Goal: Task Accomplishment & Management: Use online tool/utility

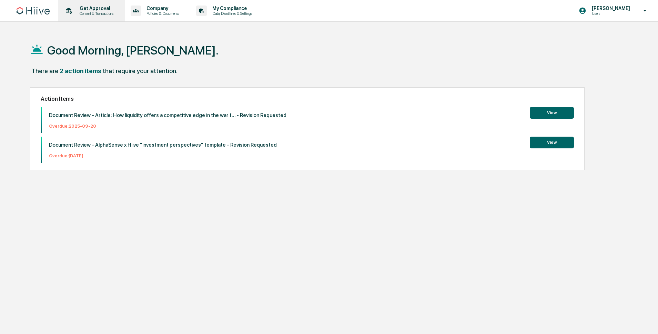
click at [104, 12] on p "Content & Transactions" at bounding box center [95, 13] width 43 height 5
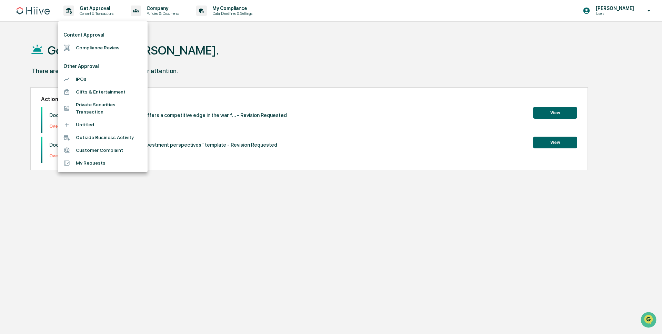
click at [95, 43] on li "Compliance Review" at bounding box center [103, 47] width 90 height 13
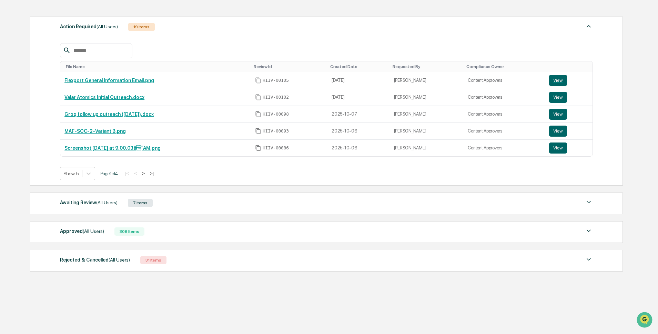
scroll to position [91, 0]
click at [193, 212] on div "Awaiting Review (All Users) 7 Items File Name Review Id Created Date Requested …" at bounding box center [326, 203] width 593 height 22
click at [171, 210] on div "Awaiting Review (All Users) 7 Items File Name Review Id Created Date Requested …" at bounding box center [326, 203] width 593 height 22
click at [177, 204] on div "Awaiting Review (All Users) 7 Items" at bounding box center [326, 203] width 533 height 10
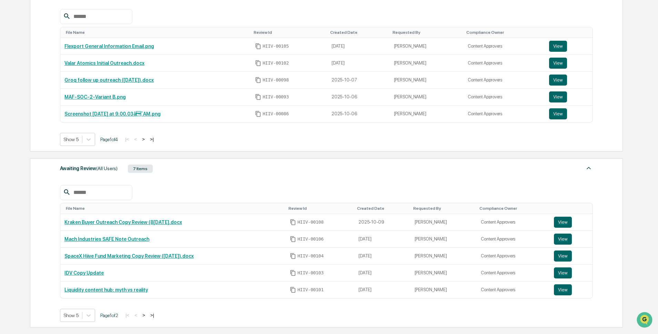
scroll to position [125, 0]
click at [147, 315] on button ">" at bounding box center [143, 314] width 7 height 6
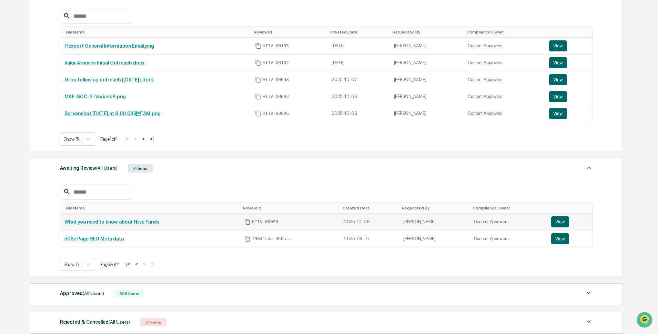
click at [143, 220] on link "What you need to know about Hiive Funds" at bounding box center [111, 222] width 95 height 6
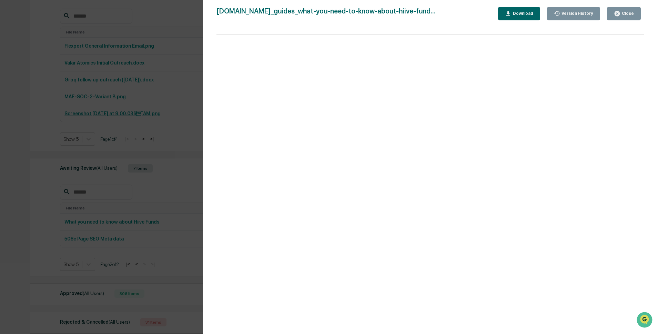
click at [161, 195] on div "Version History 1[DATE]2:47 PM[PERSON_NAME] 1[DATE]2:46 PM[PERSON_NAME] 1[DATE]…" at bounding box center [329, 167] width 658 height 334
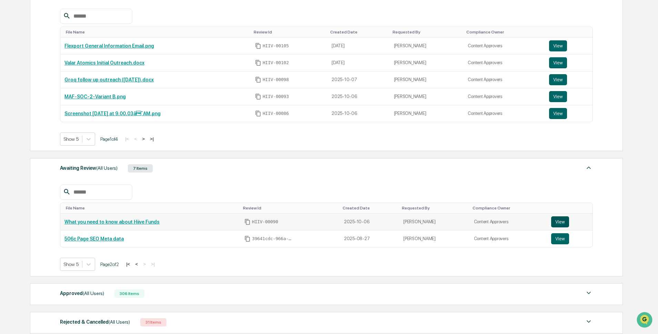
click at [565, 222] on button "View" at bounding box center [560, 221] width 18 height 11
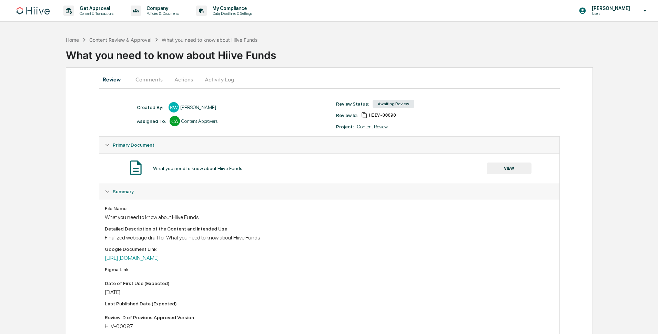
click at [190, 83] on button "Actions" at bounding box center [183, 79] width 31 height 17
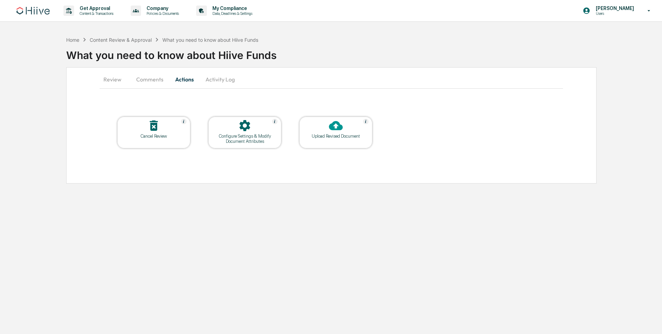
click at [331, 129] on icon at bounding box center [336, 125] width 14 height 9
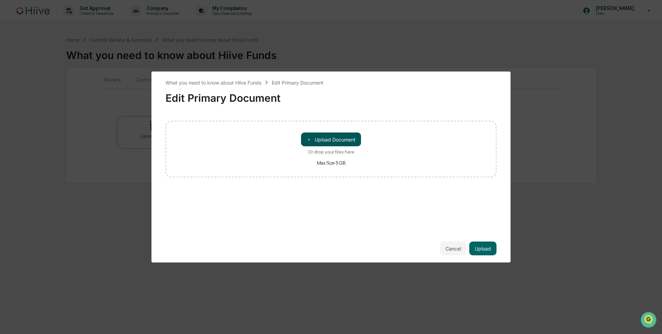
click at [333, 140] on button "＋ Upload Document" at bounding box center [331, 139] width 60 height 14
click at [483, 253] on button "Upload" at bounding box center [482, 248] width 27 height 14
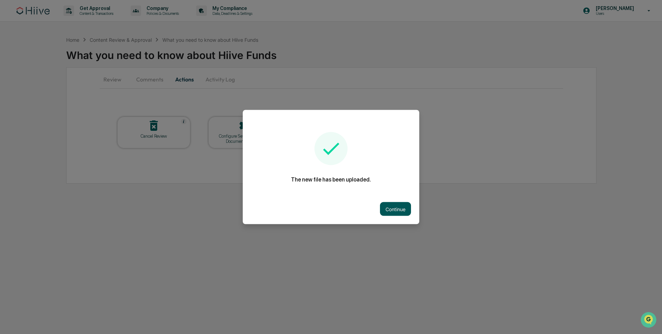
click at [385, 208] on button "Continue" at bounding box center [395, 209] width 31 height 14
